Goal: Task Accomplishment & Management: Manage account settings

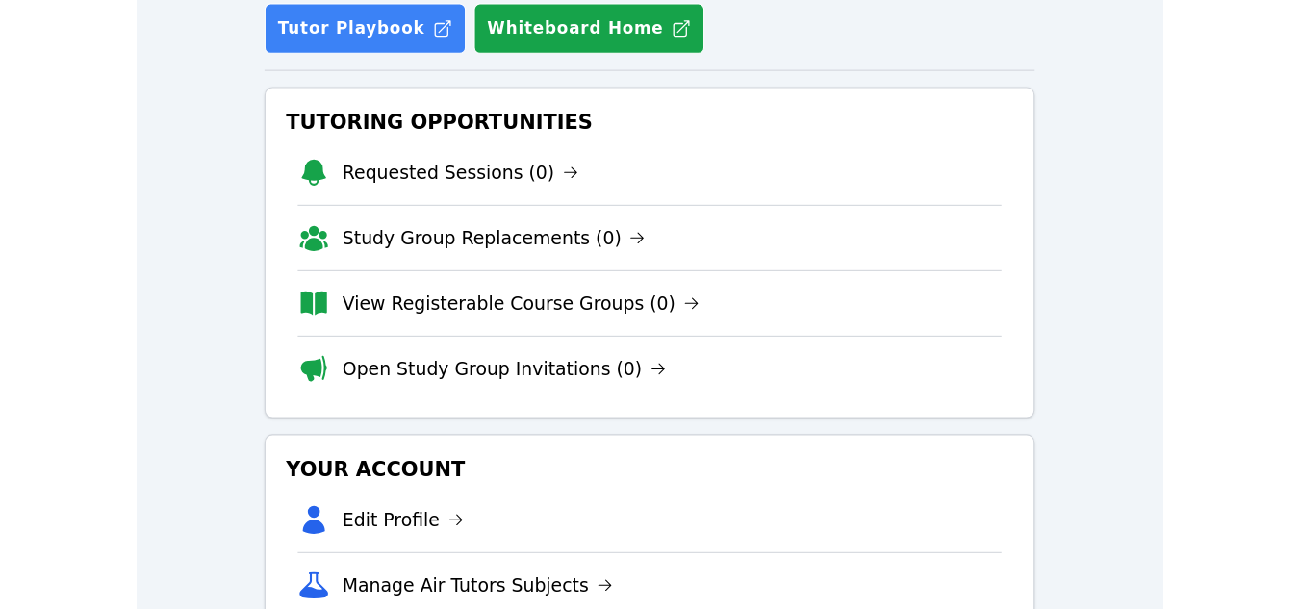
scroll to position [217, 0]
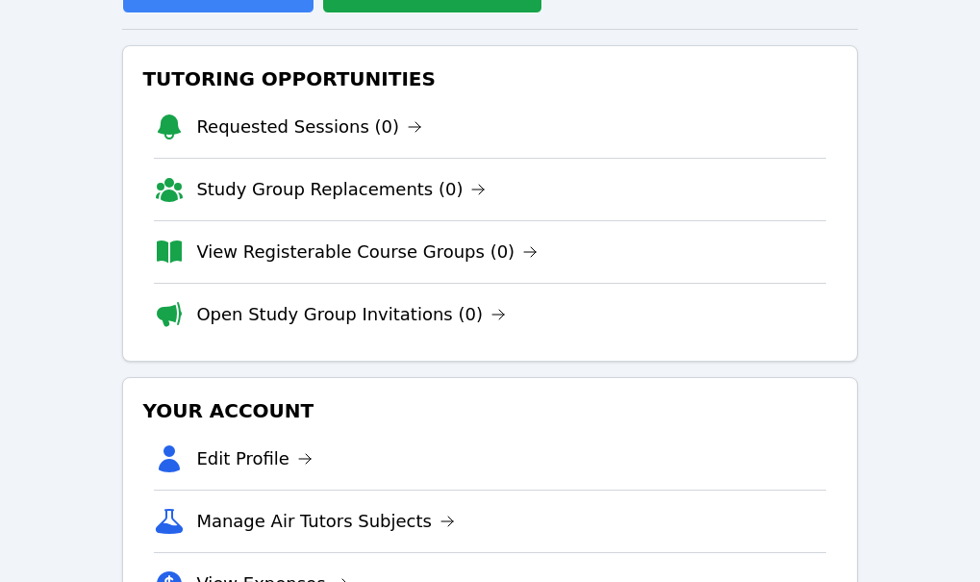
scroll to position [255, 0]
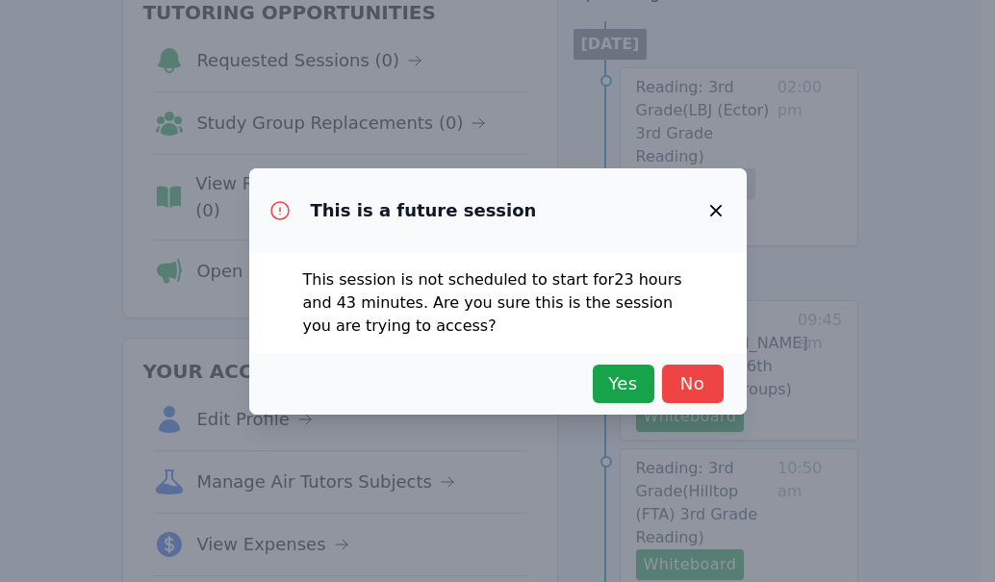
click at [715, 199] on icon "button" at bounding box center [715, 210] width 23 height 23
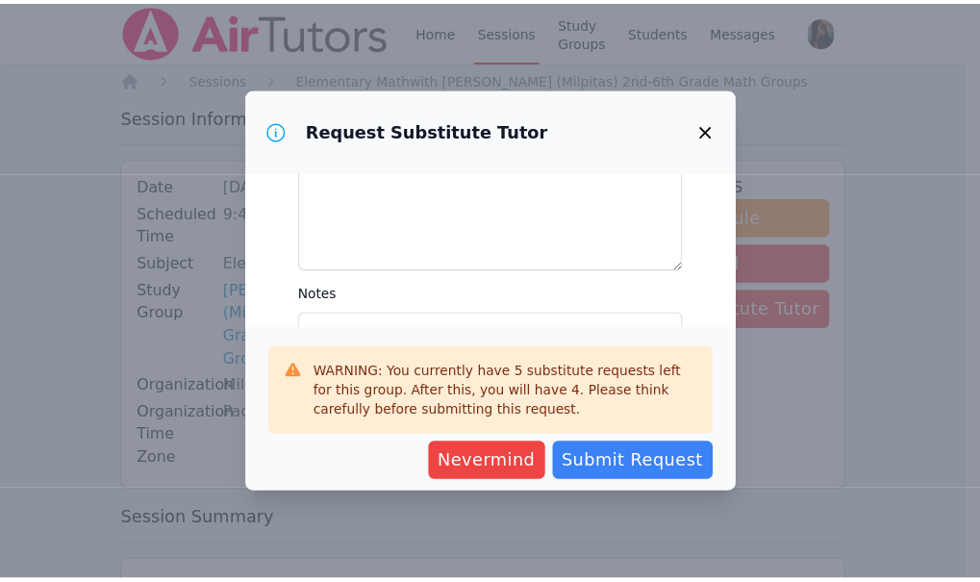
scroll to position [98, 0]
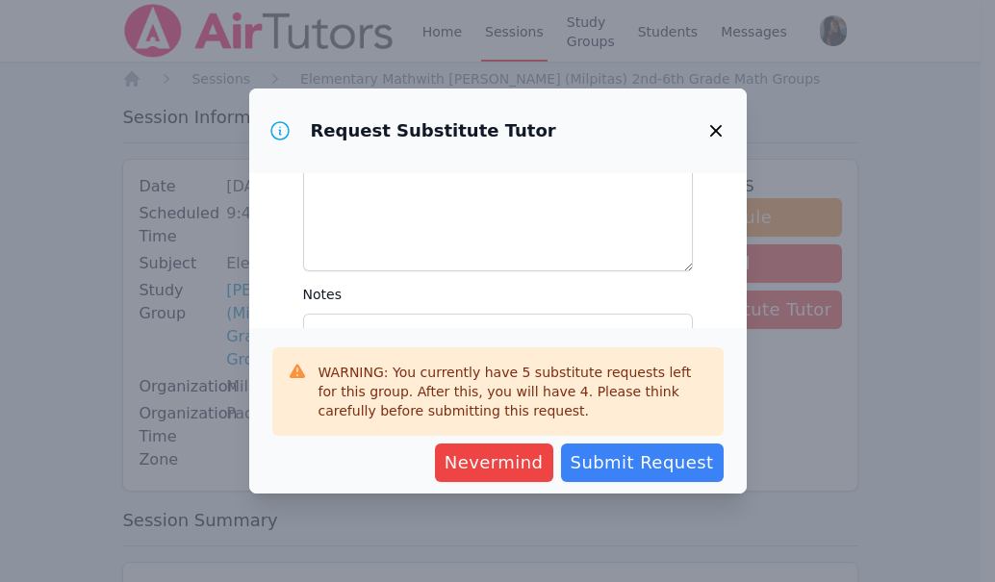
click at [718, 133] on icon "button" at bounding box center [715, 131] width 12 height 12
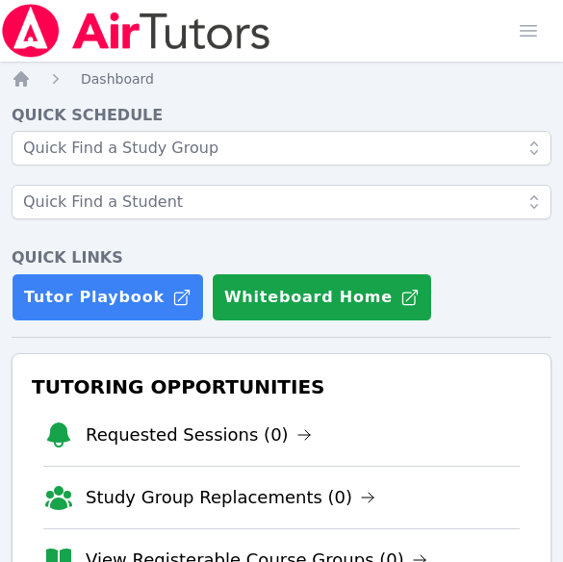
click at [446, 34] on div "Home Sessions Study Groups Students Messages Open user menu Melissa Obichukwu O…" at bounding box center [281, 31] width 563 height 62
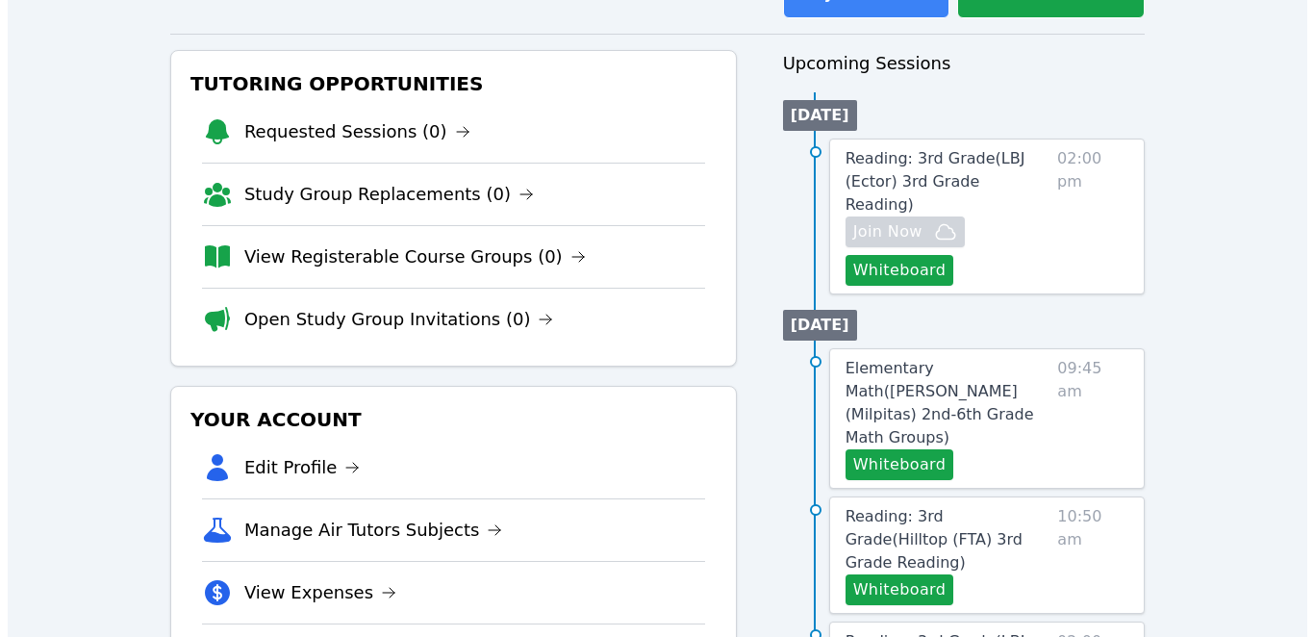
scroll to position [228, 0]
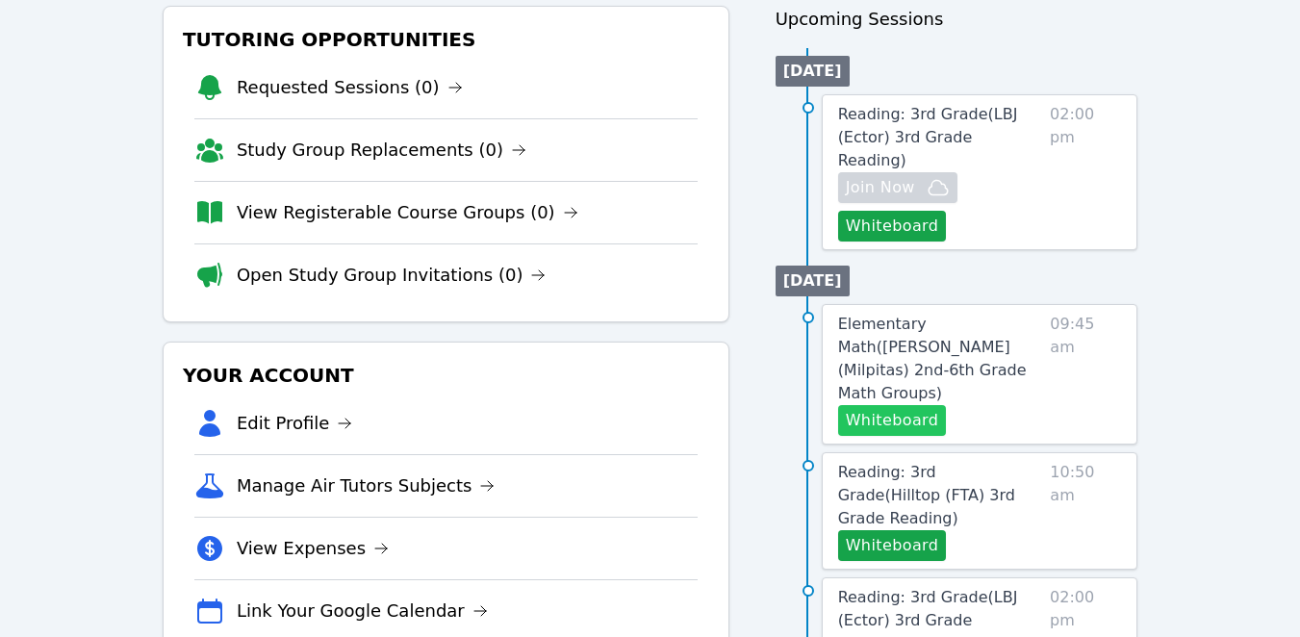
click at [929, 405] on button "Whiteboard" at bounding box center [892, 420] width 109 height 31
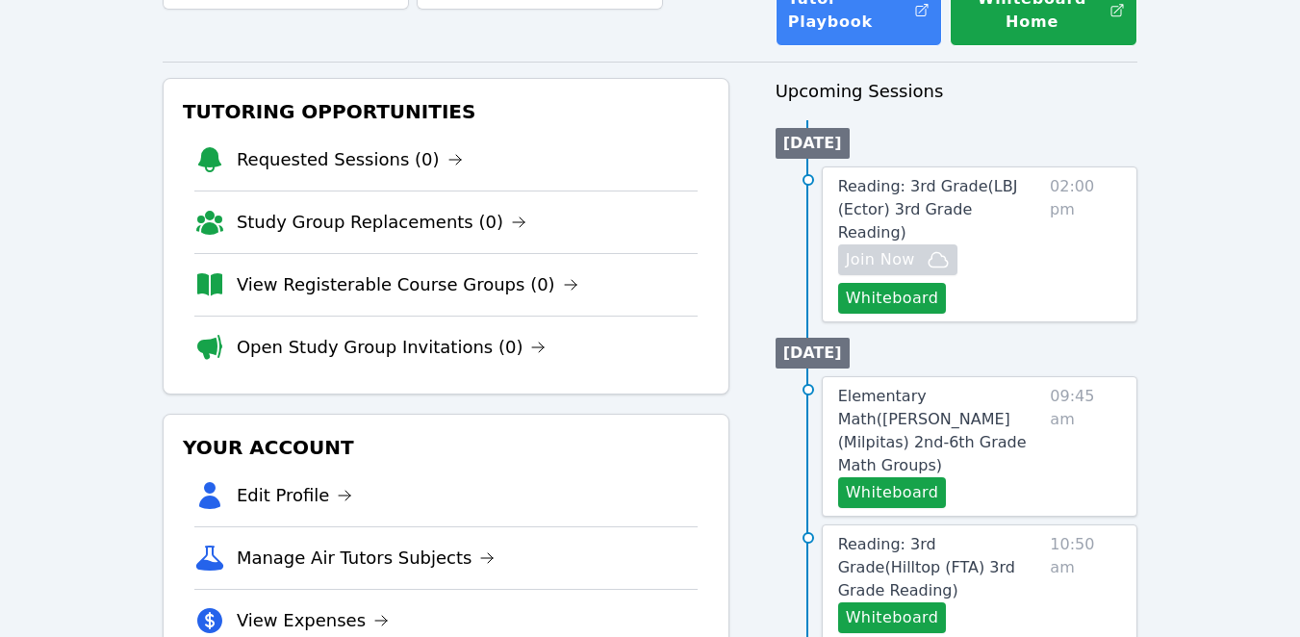
scroll to position [179, 0]
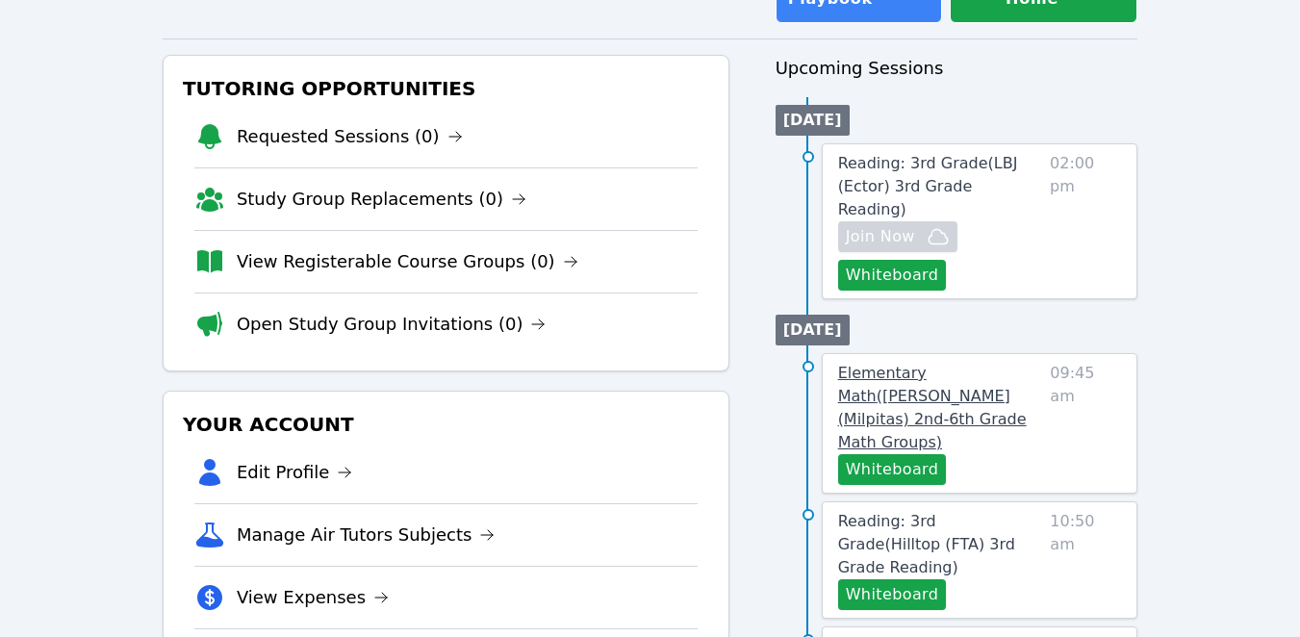
click at [906, 372] on span "Elementary Math ( Mattos (Milpitas) 2nd-6th Grade Math Groups )" at bounding box center [932, 408] width 189 height 88
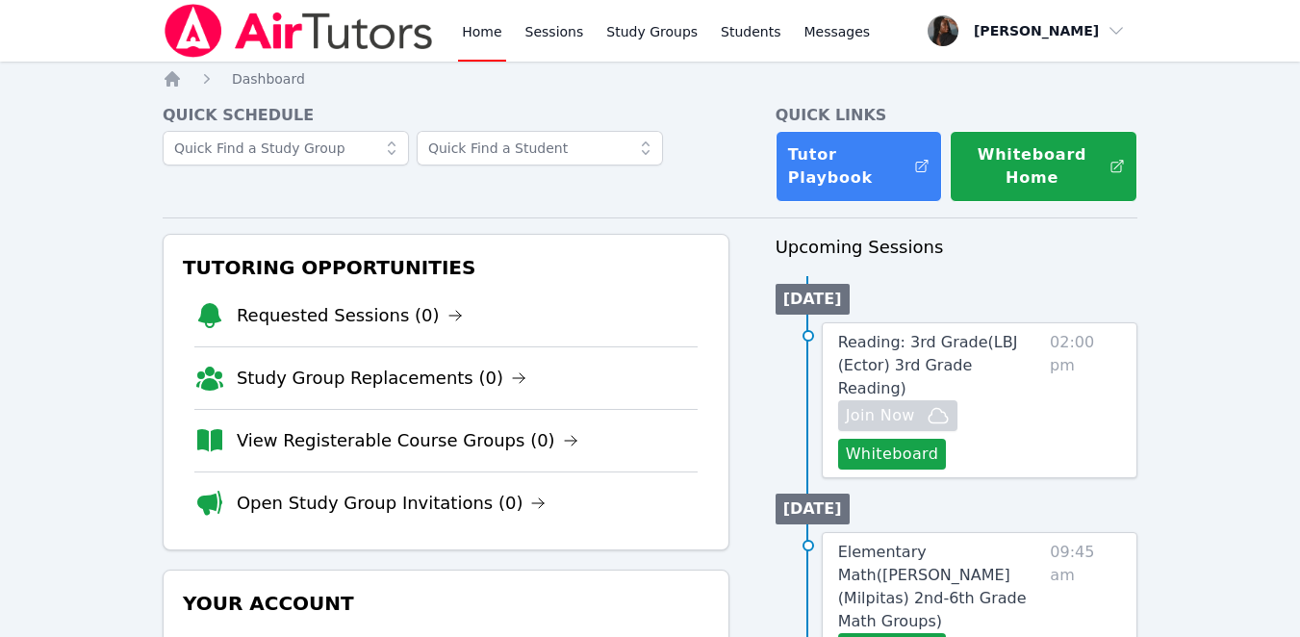
drag, startPoint x: 930, startPoint y: 303, endPoint x: 1137, endPoint y: -52, distance: 410.9
click at [1137, 0] on html "Home Sessions Study Groups Students Messages Open user menu [PERSON_NAME] Open …" at bounding box center [650, 318] width 1300 height 637
